Goal: Task Accomplishment & Management: Complete application form

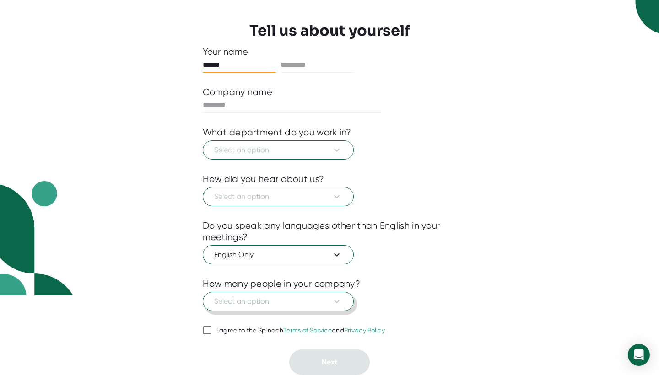
scroll to position [80, 0]
click at [203, 325] on input "I agree to the Spinach Terms of Service and Privacy Policy" at bounding box center [207, 330] width 9 height 11
checkbox input "true"
click at [331, 244] on div "English Only" at bounding box center [330, 254] width 254 height 22
click at [317, 203] on button "Select an option" at bounding box center [278, 196] width 151 height 19
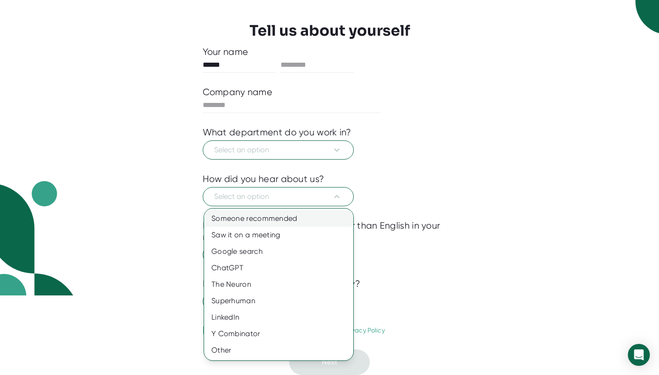
click at [280, 222] on div "Someone recommended" at bounding box center [278, 219] width 149 height 16
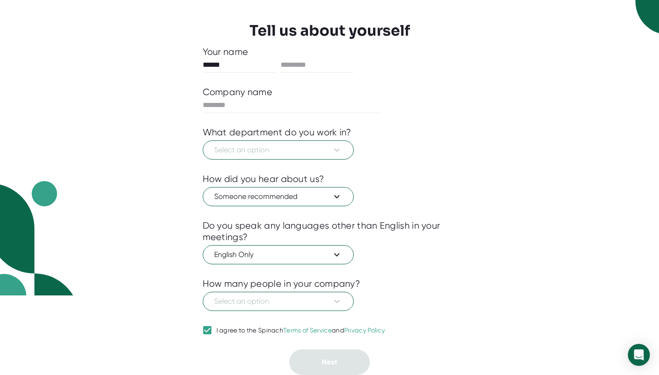
click at [290, 153] on span "Select an option" at bounding box center [278, 150] width 128 height 11
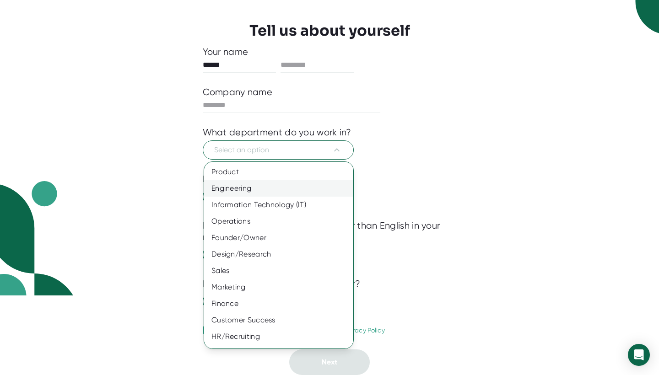
click at [266, 192] on div "Engineering" at bounding box center [278, 188] width 149 height 16
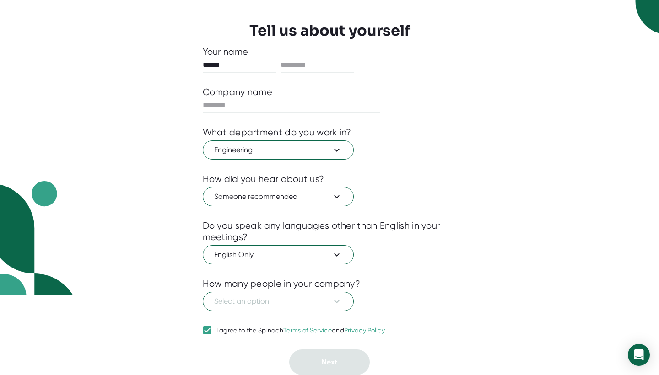
click at [340, 347] on div at bounding box center [330, 343] width 254 height 14
click at [303, 307] on button "Select an option" at bounding box center [278, 301] width 151 height 19
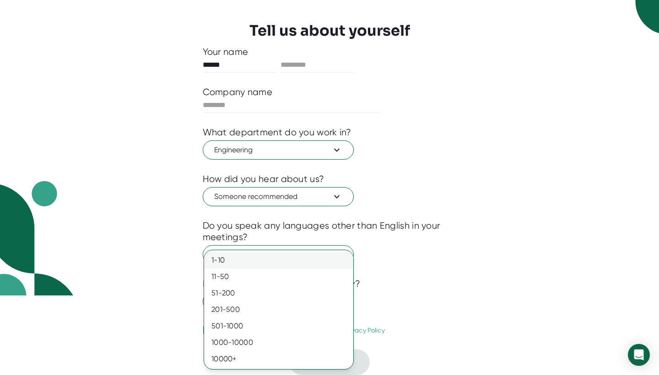
click at [239, 261] on div "1-10" at bounding box center [278, 260] width 149 height 16
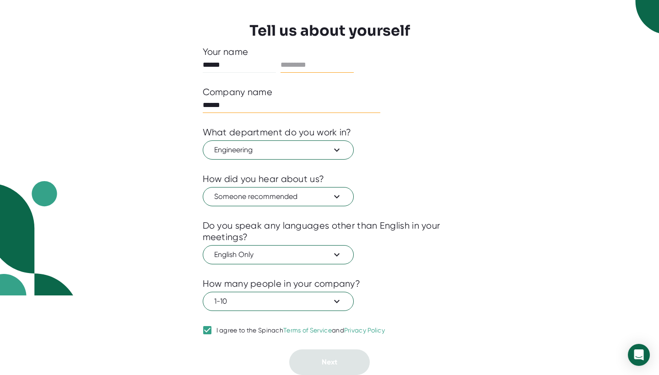
type input "******"
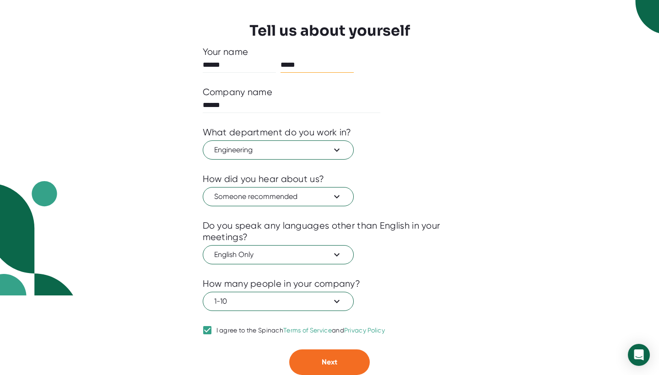
type input "*****"
click at [309, 348] on div at bounding box center [330, 343] width 254 height 14
click at [314, 371] on button "Next" at bounding box center [329, 363] width 81 height 26
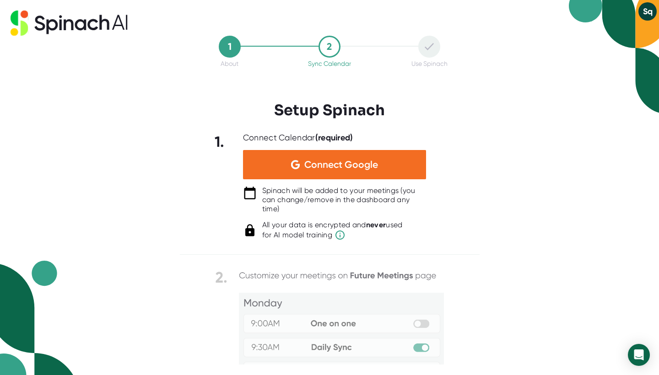
scroll to position [0, 0]
